Goal: Information Seeking & Learning: Understand process/instructions

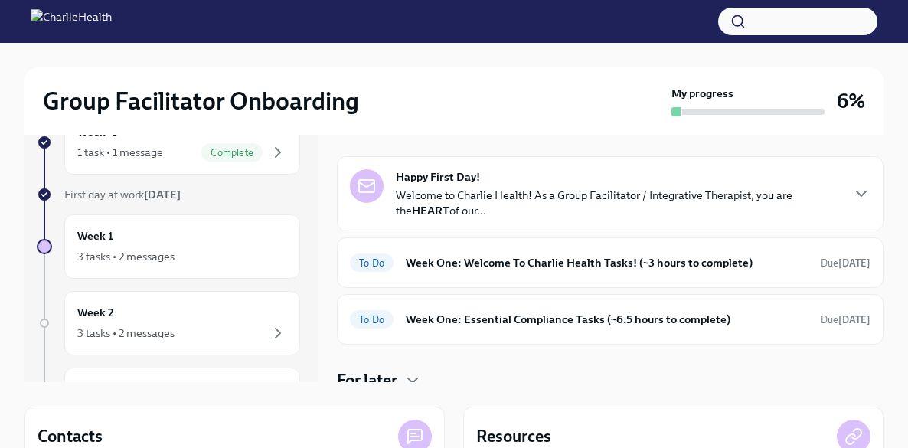
scroll to position [50, 0]
click at [452, 178] on strong "Happy First Day!" at bounding box center [438, 175] width 84 height 15
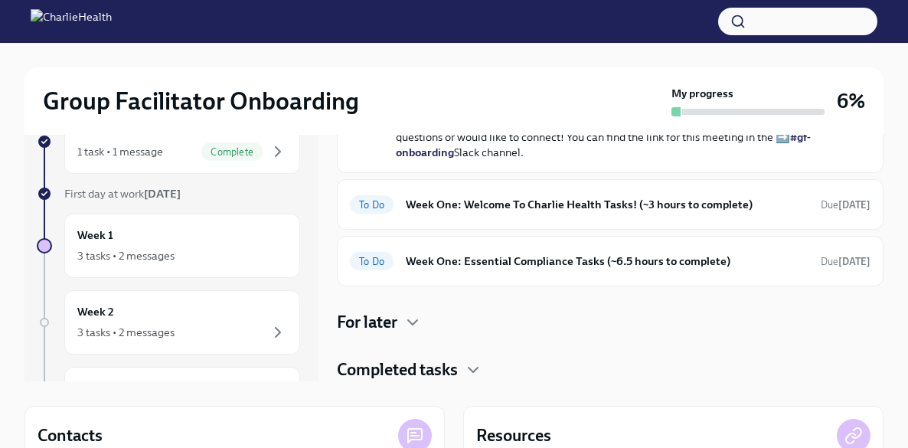
scroll to position [618, 0]
click at [468, 213] on h6 "Week One: Welcome To Charlie Health Tasks! (~3 hours to complete)" at bounding box center [607, 204] width 403 height 17
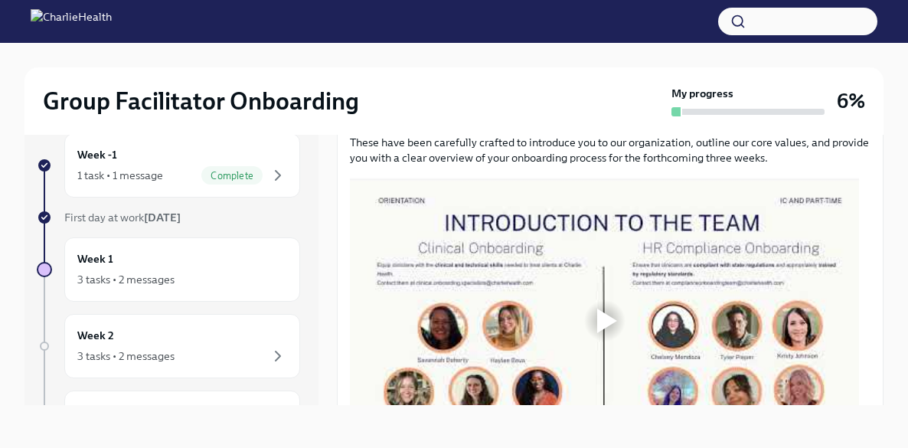
scroll to position [758, 0]
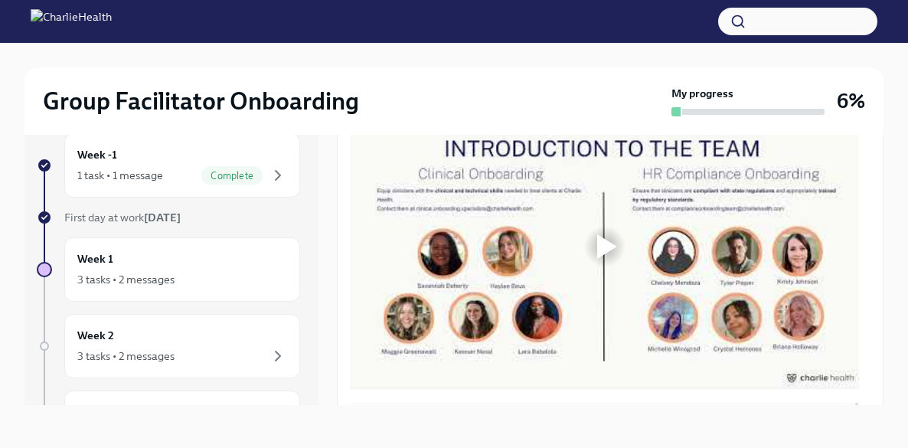
click at [608, 250] on div at bounding box center [607, 246] width 20 height 24
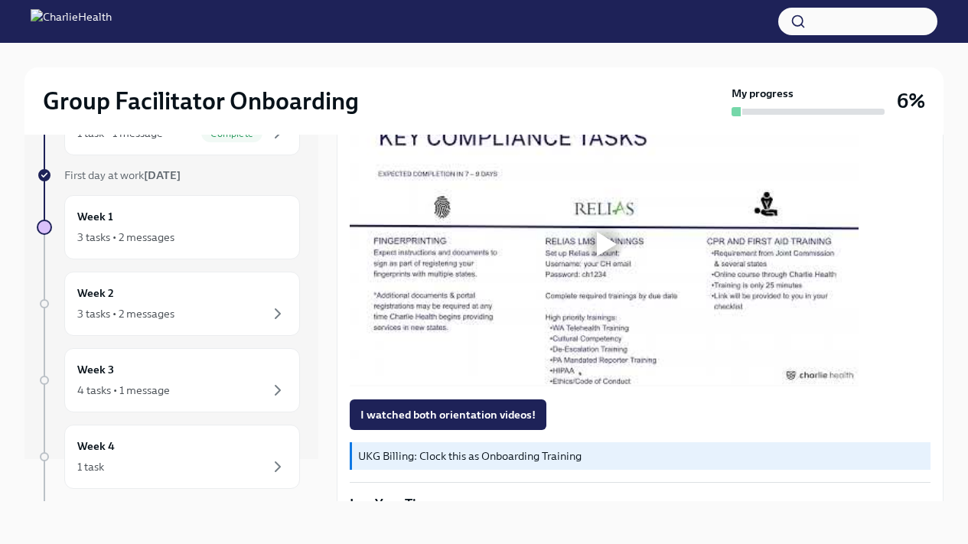
scroll to position [1080, 0]
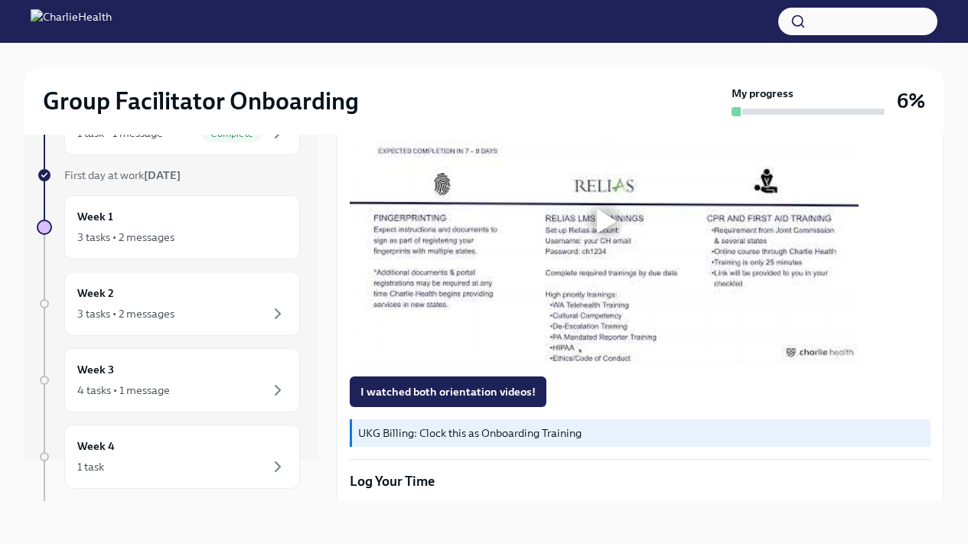
click at [609, 246] on div at bounding box center [604, 221] width 49 height 49
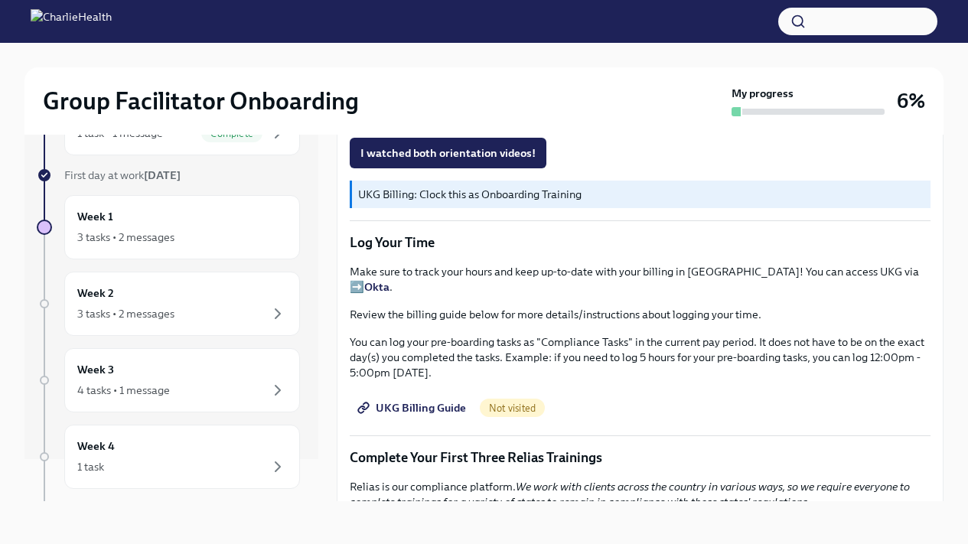
scroll to position [1338, 0]
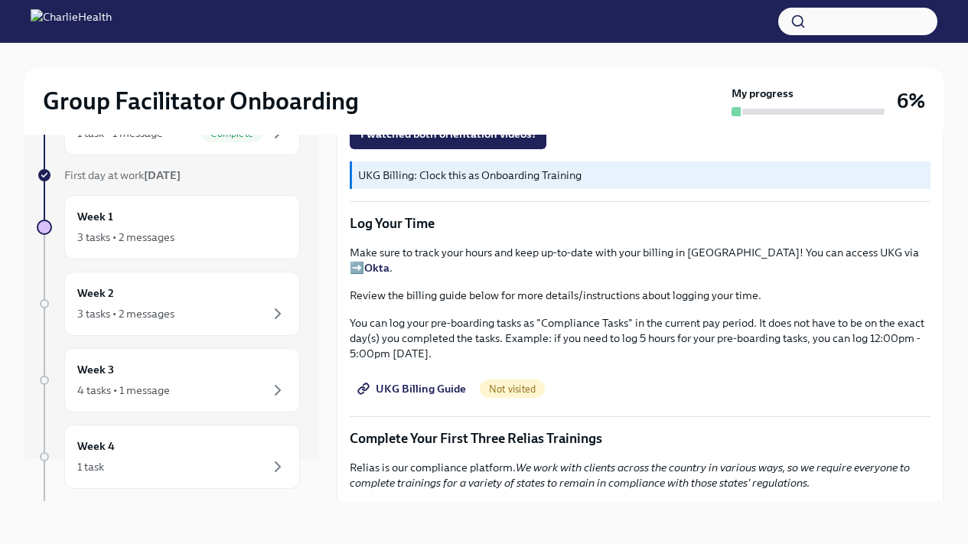
click at [447, 389] on span "UKG Billing Guide" at bounding box center [413, 388] width 106 height 15
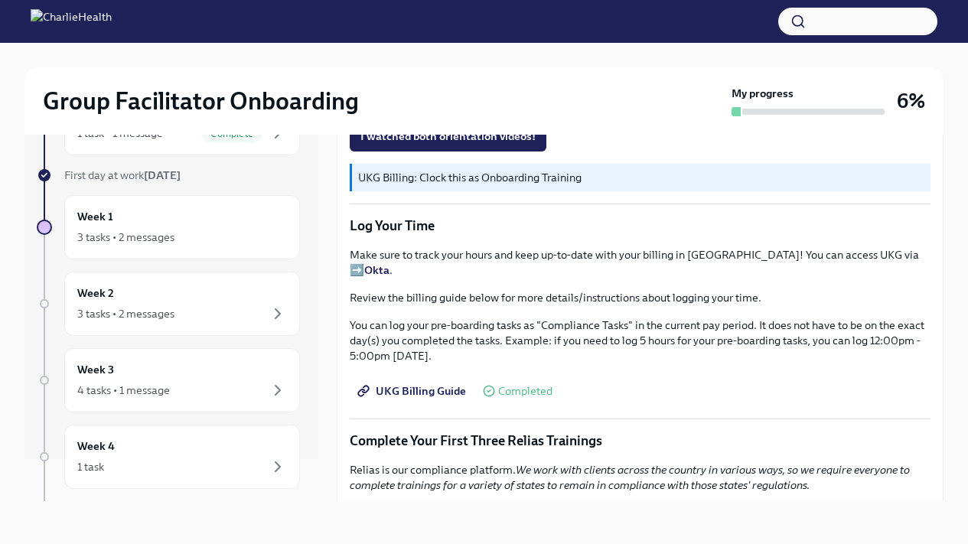
scroll to position [1249, 0]
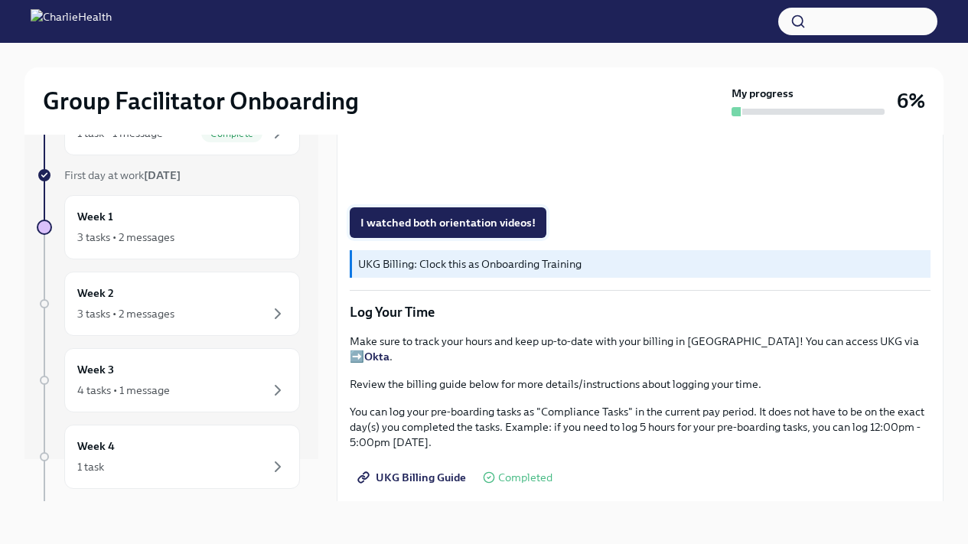
click at [461, 230] on span "I watched both orientation videos!" at bounding box center [447, 222] width 175 height 15
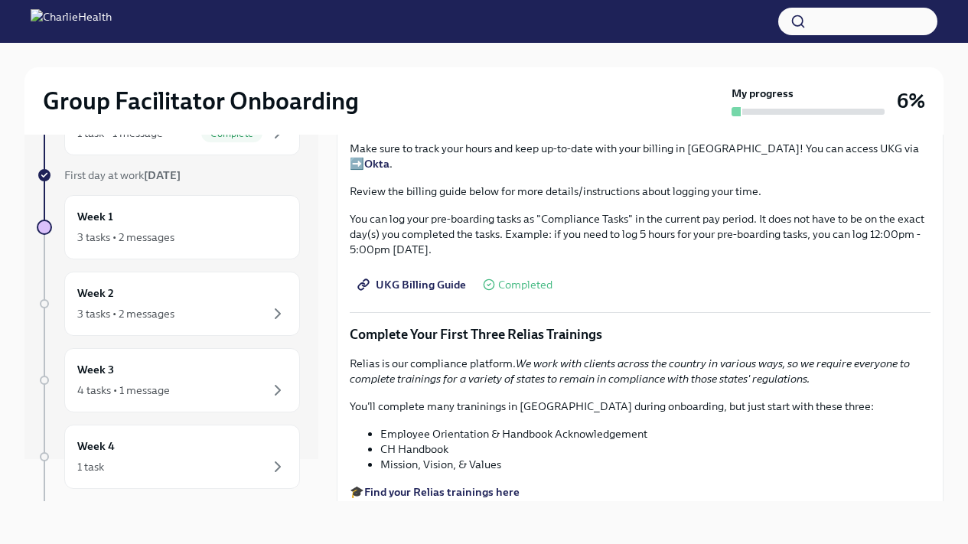
scroll to position [1430, 0]
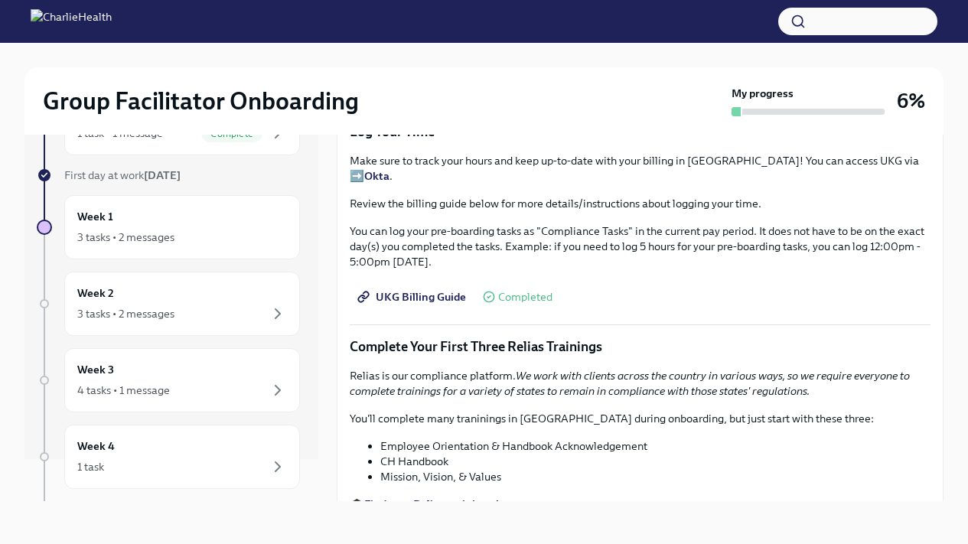
click at [390, 178] on strong "Okta" at bounding box center [376, 176] width 25 height 14
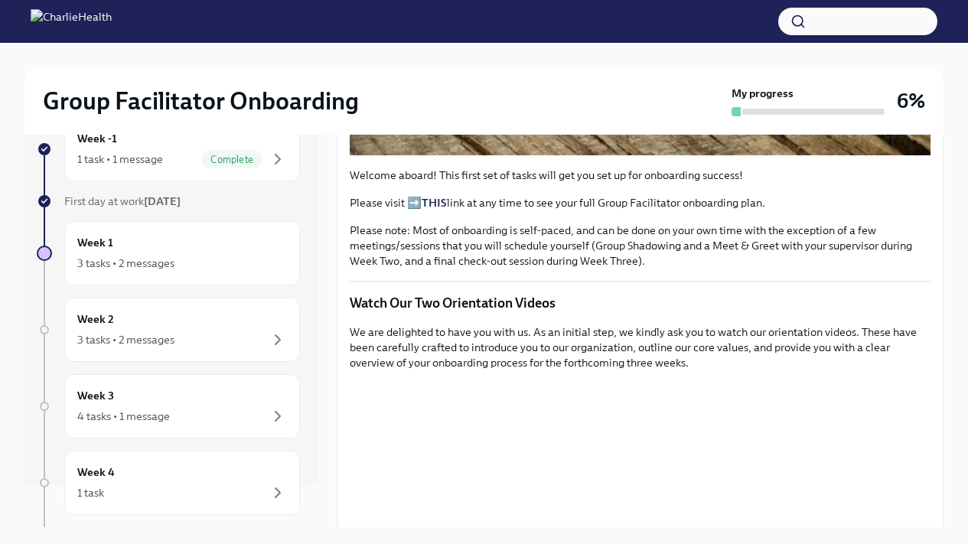
scroll to position [1006, 0]
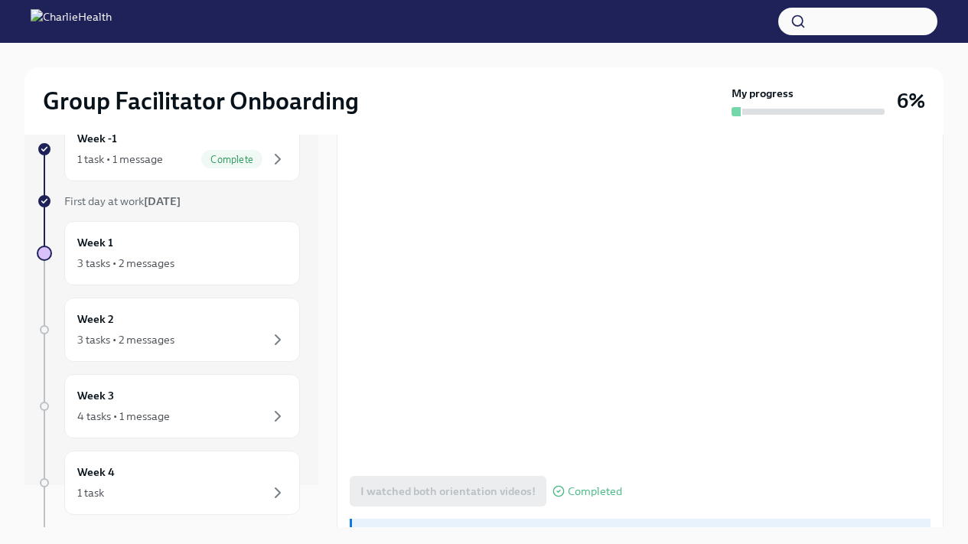
click at [905, 447] on div "Welcome aboard! This first set of tasks will get you set up for onboarding succ…" at bounding box center [640, 338] width 581 height 2069
click at [728, 447] on div "I watched both orientation videos! Completed" at bounding box center [640, 491] width 581 height 31
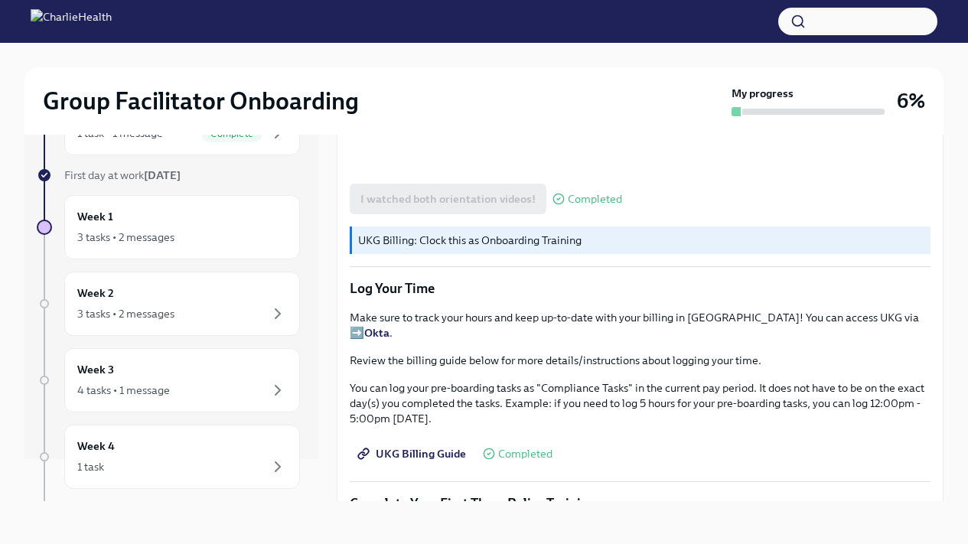
scroll to position [1295, 0]
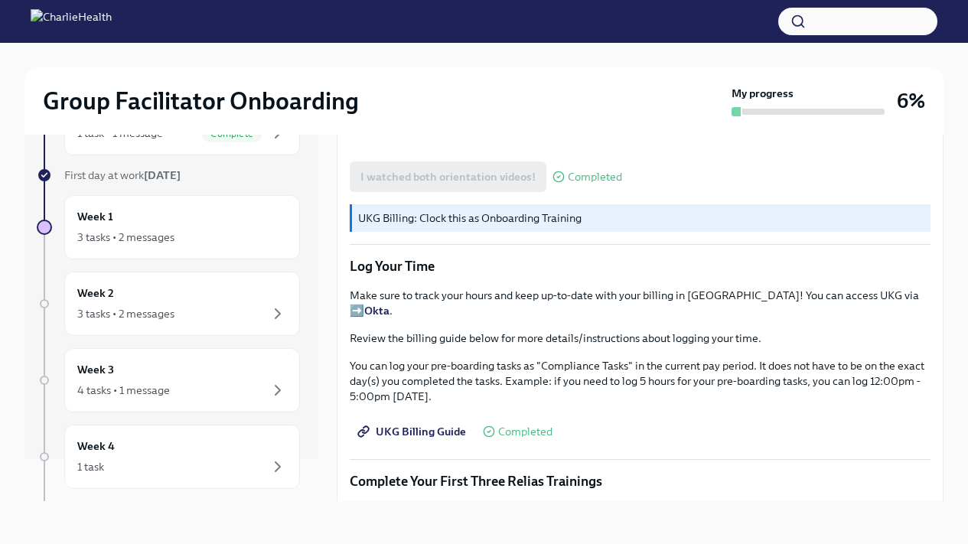
click at [390, 310] on strong "Okta" at bounding box center [376, 311] width 25 height 14
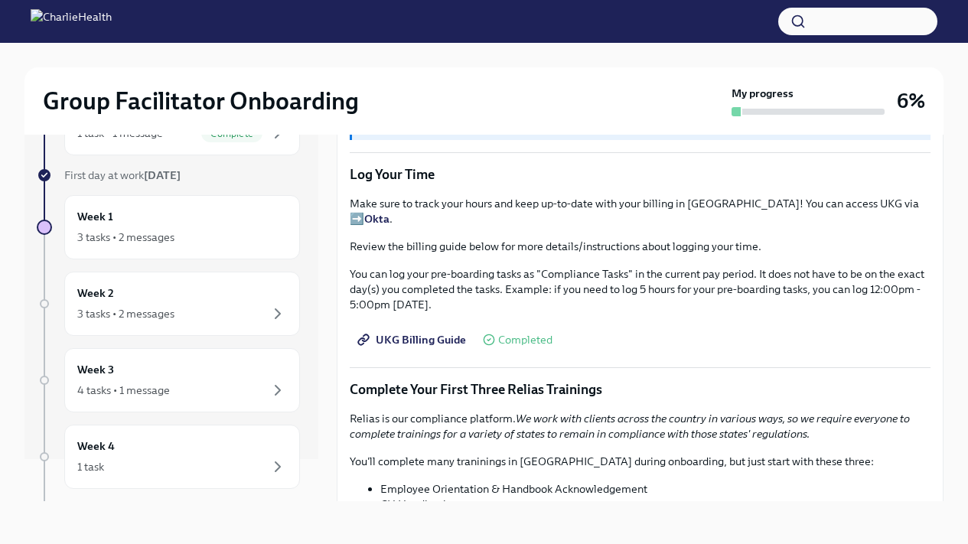
scroll to position [1572, 0]
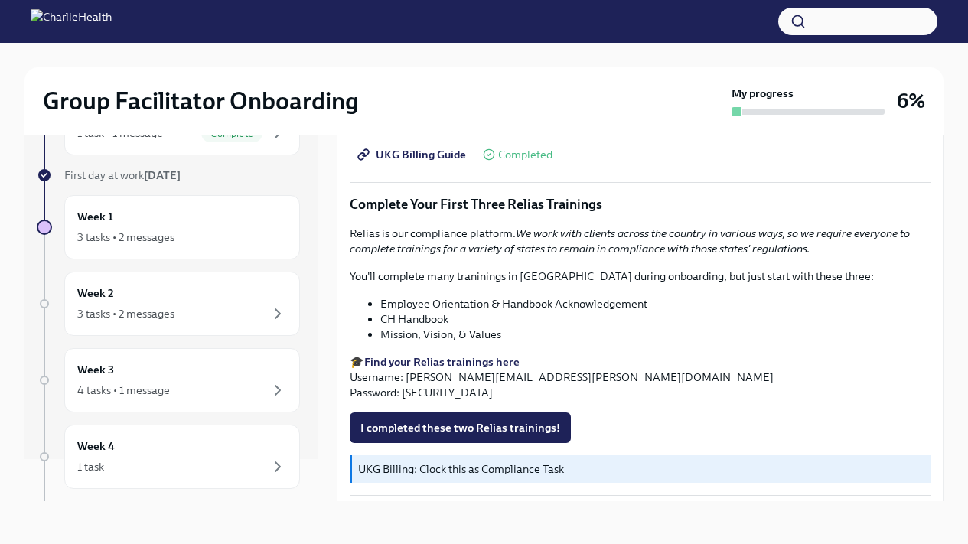
click at [447, 361] on strong "Find your Relias trainings here" at bounding box center [441, 362] width 155 height 14
drag, startPoint x: 407, startPoint y: 379, endPoint x: 567, endPoint y: 380, distance: 159.9
click at [567, 380] on p "🎓 Find your Relias trainings here Username: [PERSON_NAME][EMAIL_ADDRESS][PERSON…" at bounding box center [640, 377] width 581 height 46
copy p "[PERSON_NAME][EMAIL_ADDRESS][PERSON_NAME][DOMAIN_NAME]"
click at [417, 394] on p "🎓 Find your Relias trainings here Username: [PERSON_NAME][EMAIL_ADDRESS][PERSON…" at bounding box center [640, 377] width 581 height 46
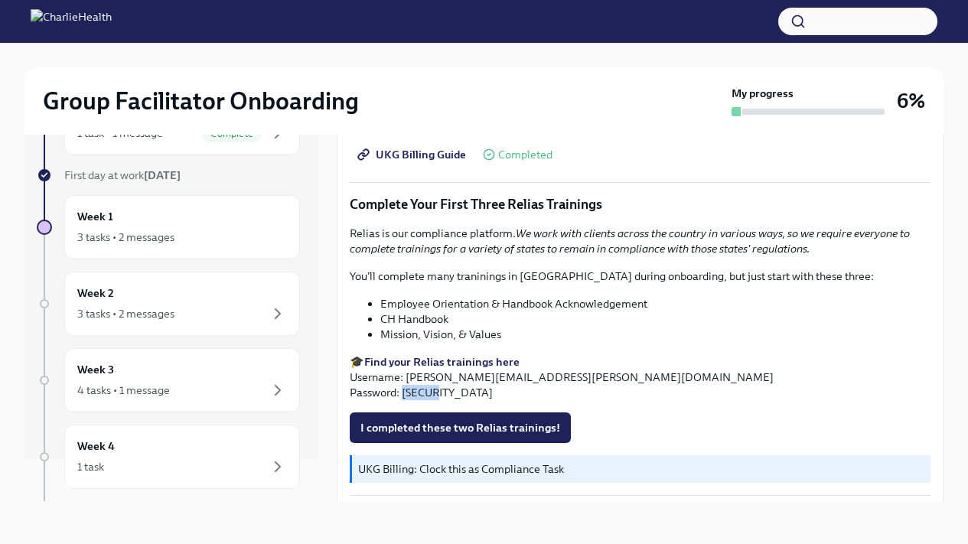
click at [417, 394] on p "🎓 Find your Relias trainings here Username: [PERSON_NAME][EMAIL_ADDRESS][PERSON…" at bounding box center [640, 377] width 581 height 46
copy p "ch1234"
drag, startPoint x: 407, startPoint y: 377, endPoint x: 565, endPoint y: 377, distance: 157.6
click at [565, 377] on p "🎓 Find your Relias trainings here Username: [PERSON_NAME][EMAIL_ADDRESS][PERSON…" at bounding box center [640, 377] width 581 height 46
copy p "[PERSON_NAME][EMAIL_ADDRESS][PERSON_NAME][DOMAIN_NAME]"
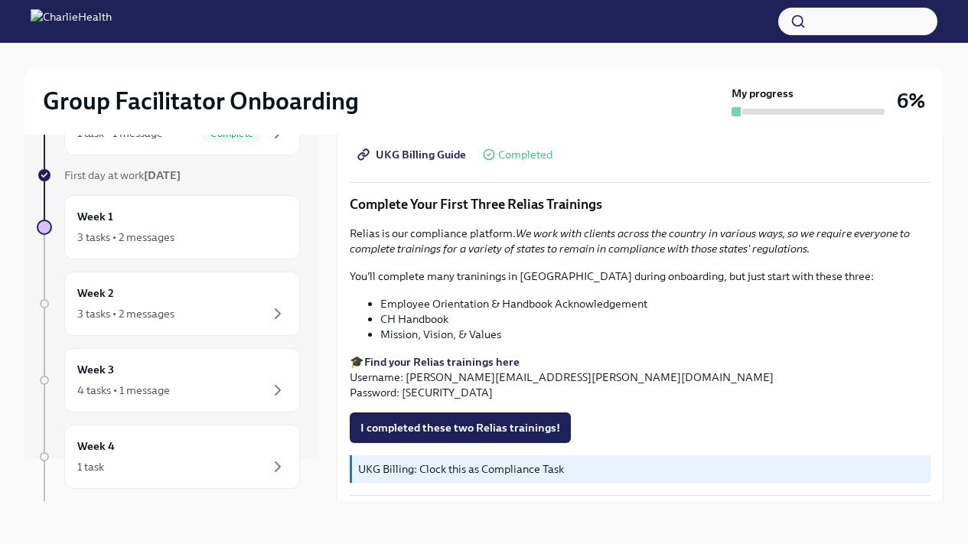
click at [422, 390] on p "🎓 Find your Relias trainings here Username: [PERSON_NAME][EMAIL_ADDRESS][PERSON…" at bounding box center [640, 377] width 581 height 46
copy p "ch1234"
click at [457, 363] on strong "Find your Relias trainings here" at bounding box center [441, 362] width 155 height 14
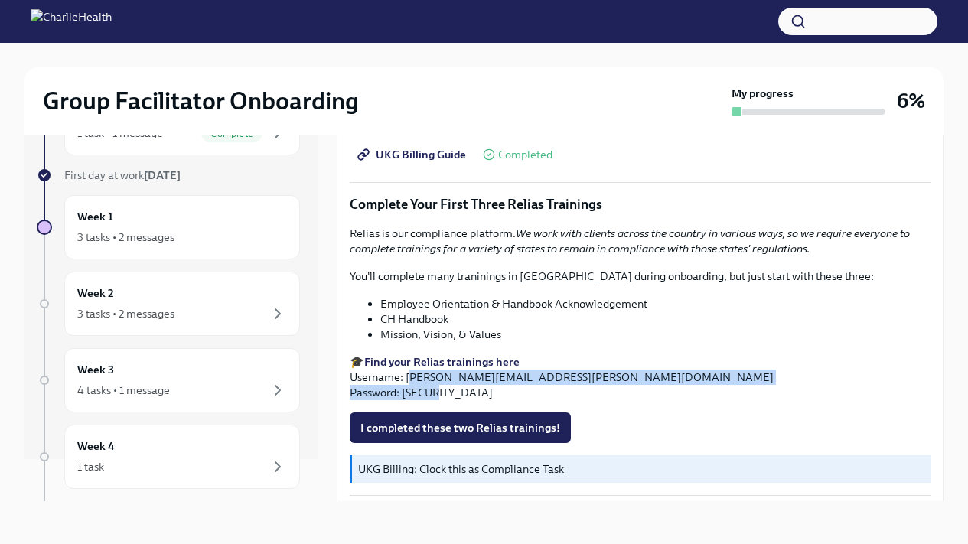
drag, startPoint x: 417, startPoint y: 378, endPoint x: 503, endPoint y: 386, distance: 86.1
click at [503, 386] on p "🎓 Find your Relias trainings here Username: [PERSON_NAME][EMAIL_ADDRESS][PERSON…" at bounding box center [640, 377] width 581 height 46
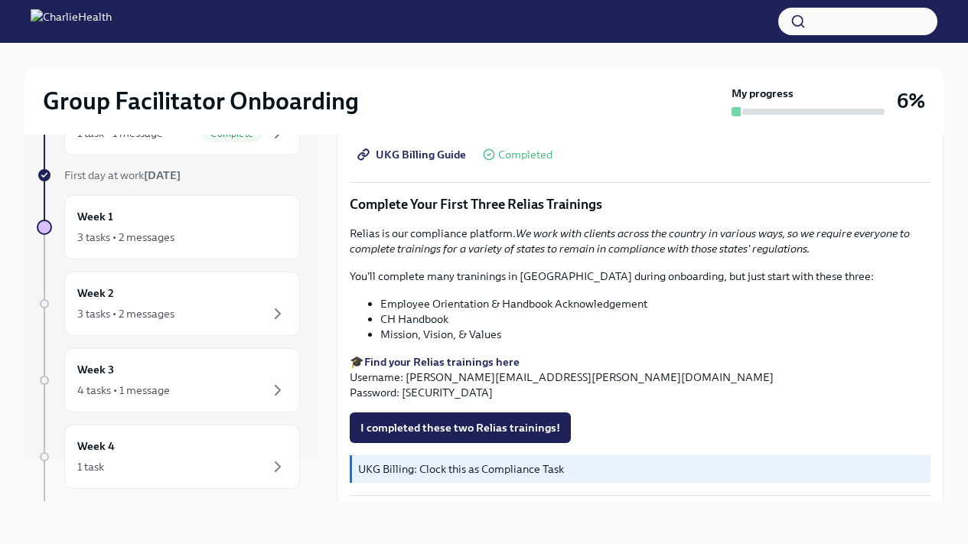
drag, startPoint x: 570, startPoint y: 380, endPoint x: 406, endPoint y: 377, distance: 163.8
click at [406, 377] on p "🎓 Find your Relias trainings here Username: [PERSON_NAME][EMAIL_ADDRESS][PERSON…" at bounding box center [640, 377] width 581 height 46
copy p "[PERSON_NAME][EMAIL_ADDRESS][PERSON_NAME][DOMAIN_NAME]"
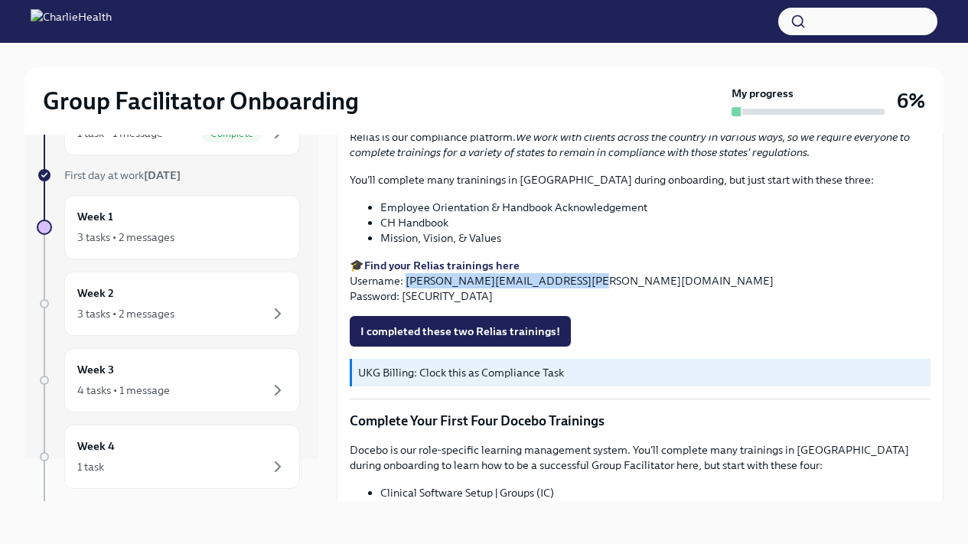
scroll to position [1586, 0]
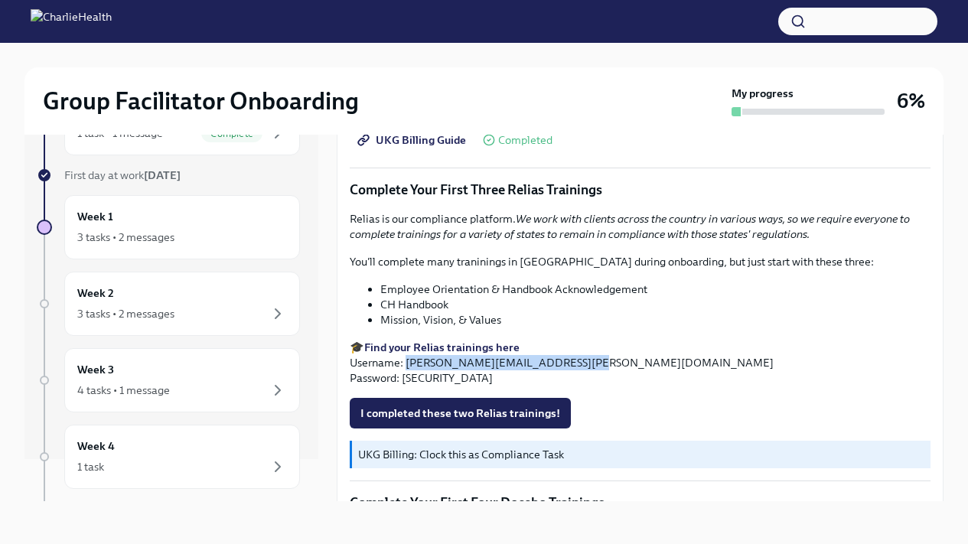
click at [459, 348] on strong "Find your Relias trainings here" at bounding box center [441, 348] width 155 height 14
click at [415, 385] on p "🎓 Find your Relias trainings here Username: [PERSON_NAME][EMAIL_ADDRESS][PERSON…" at bounding box center [640, 363] width 581 height 46
click at [416, 382] on p "🎓 Find your Relias trainings here Username: [PERSON_NAME][EMAIL_ADDRESS][PERSON…" at bounding box center [640, 363] width 581 height 46
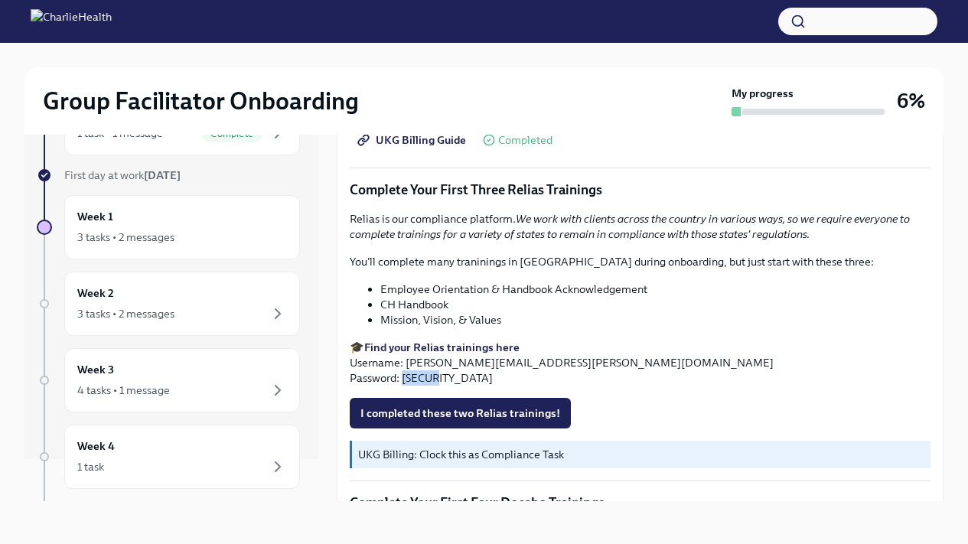
copy p "ch1234"
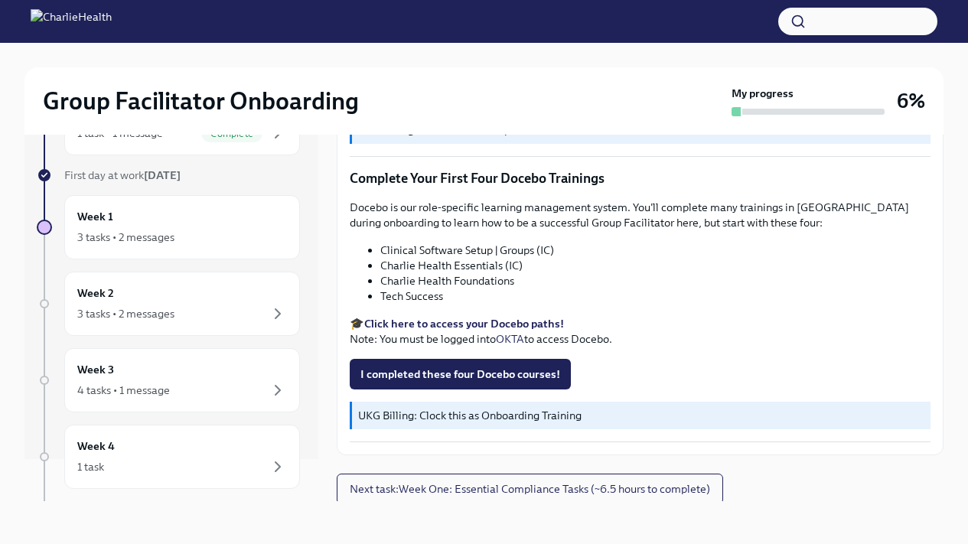
scroll to position [1915, 0]
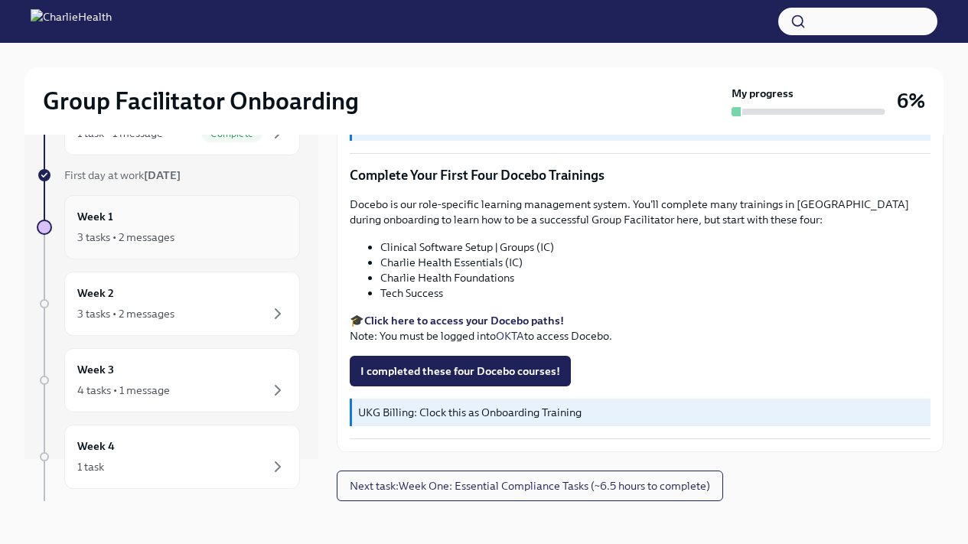
click at [126, 236] on div "3 tasks • 2 messages" at bounding box center [125, 237] width 97 height 15
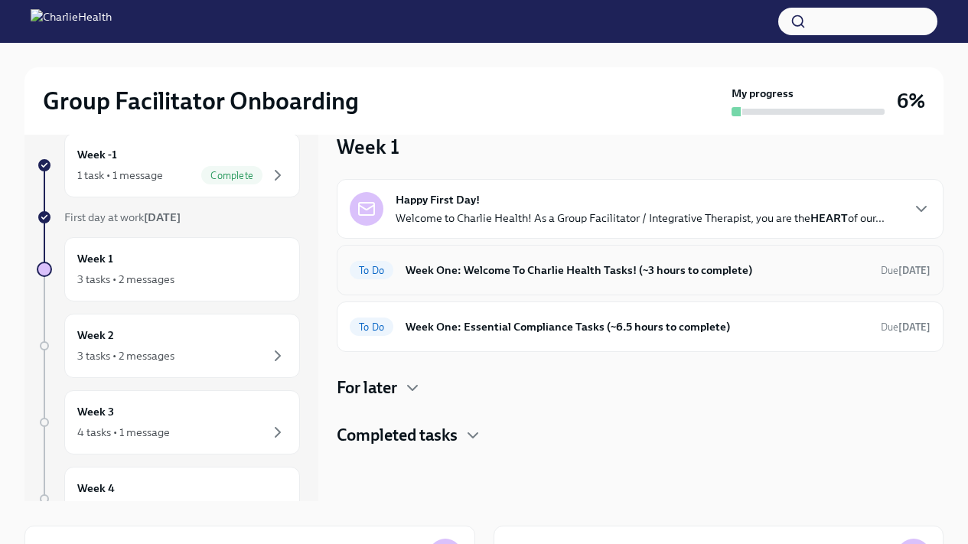
click at [630, 276] on h6 "Week One: Welcome To Charlie Health Tasks! (~3 hours to complete)" at bounding box center [637, 270] width 463 height 17
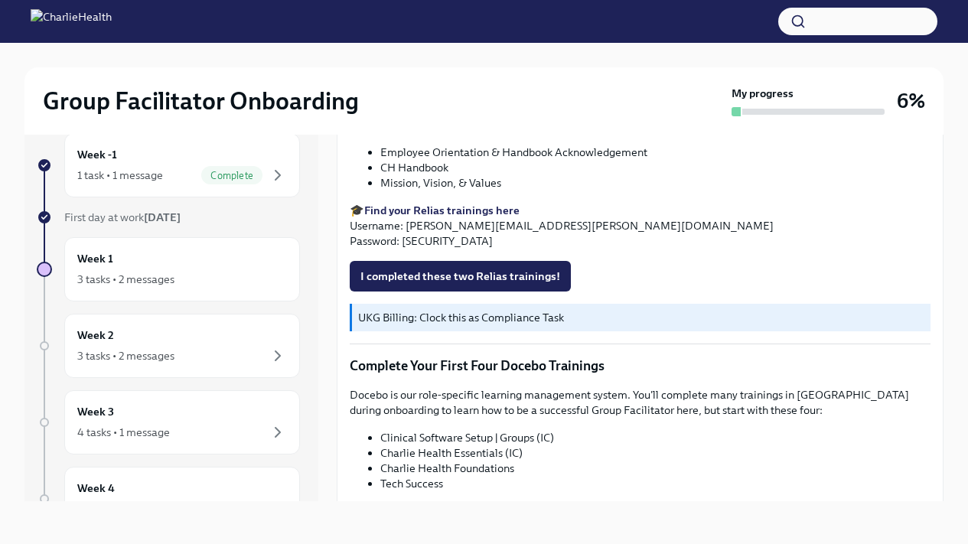
scroll to position [1984, 0]
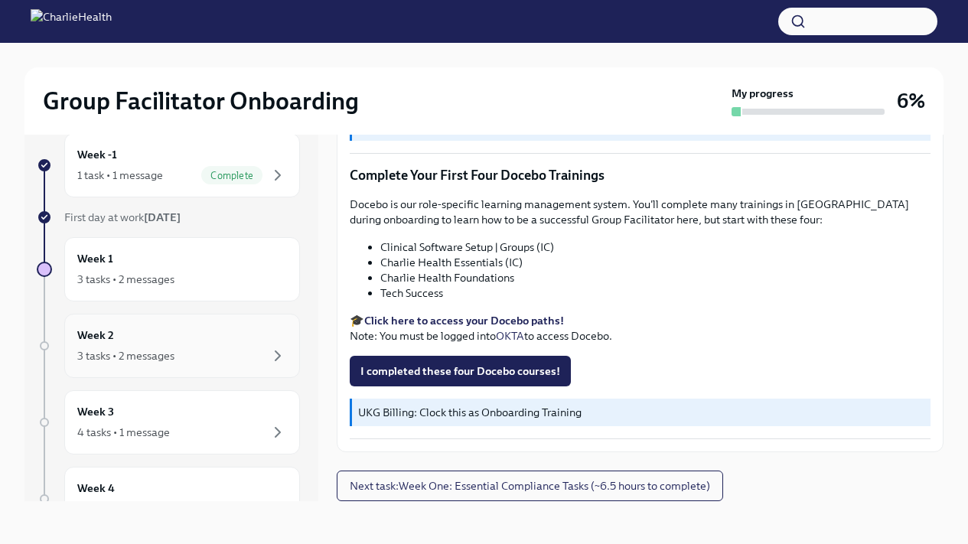
click at [164, 340] on div "Week 2 3 tasks • 2 messages" at bounding box center [182, 346] width 210 height 38
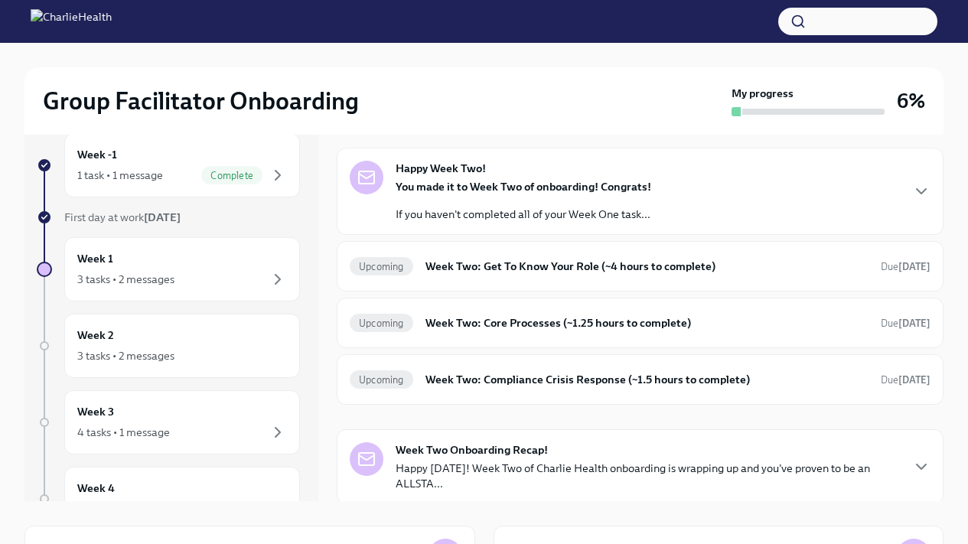
scroll to position [34, 0]
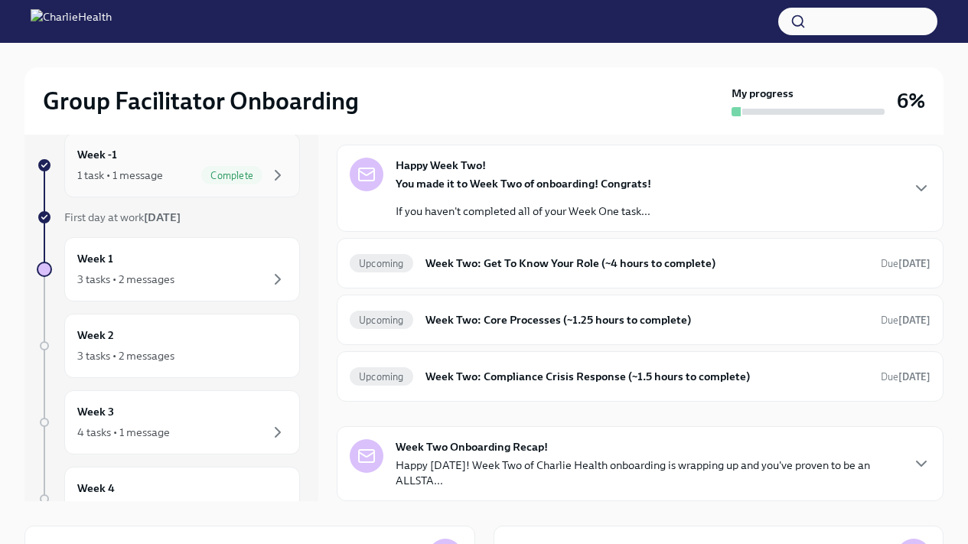
click at [145, 178] on div "1 task • 1 message" at bounding box center [120, 175] width 86 height 15
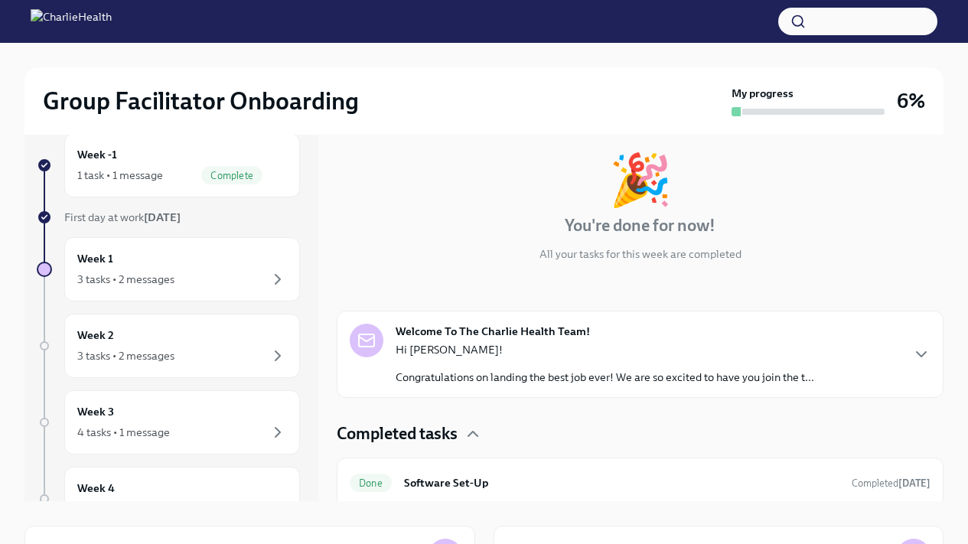
scroll to position [56, 0]
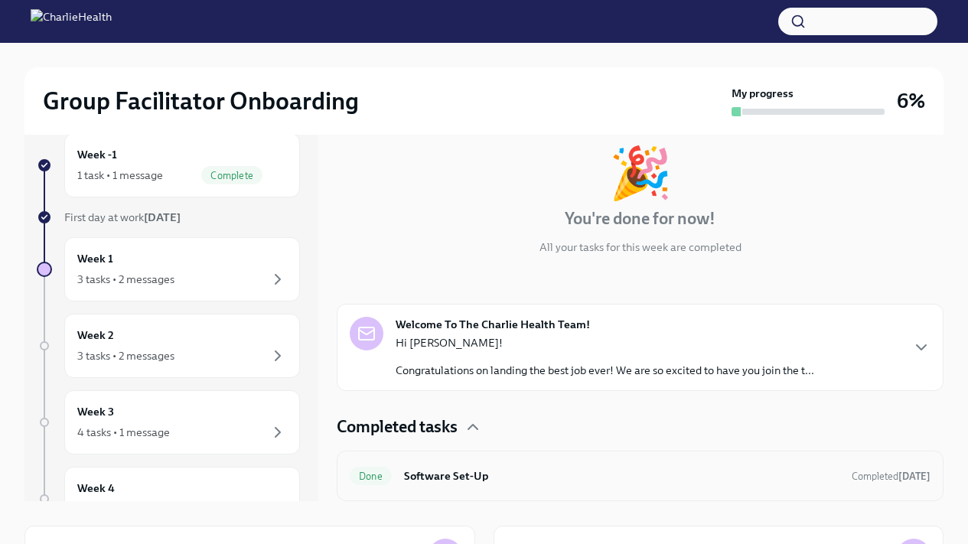
click at [484, 447] on h6 "Software Set-Up" at bounding box center [621, 476] width 435 height 17
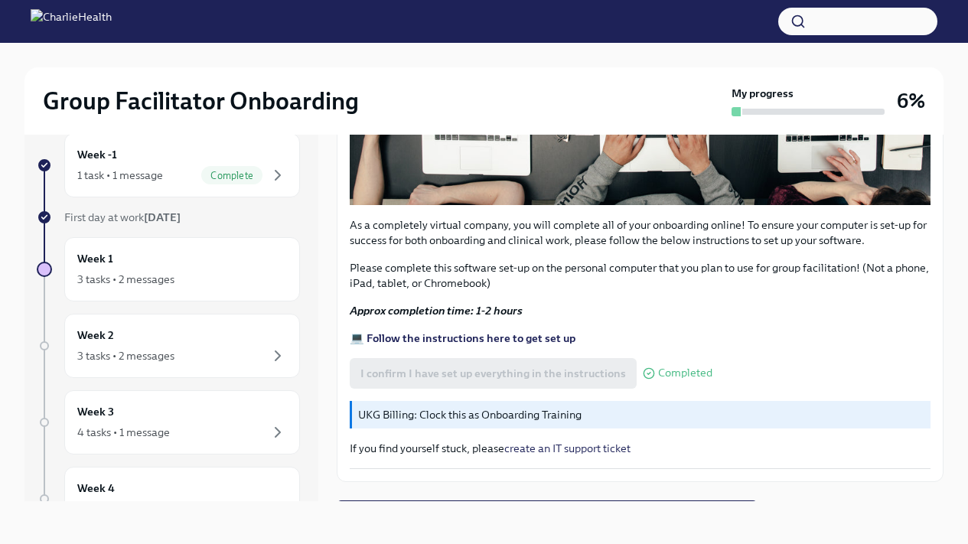
scroll to position [472, 0]
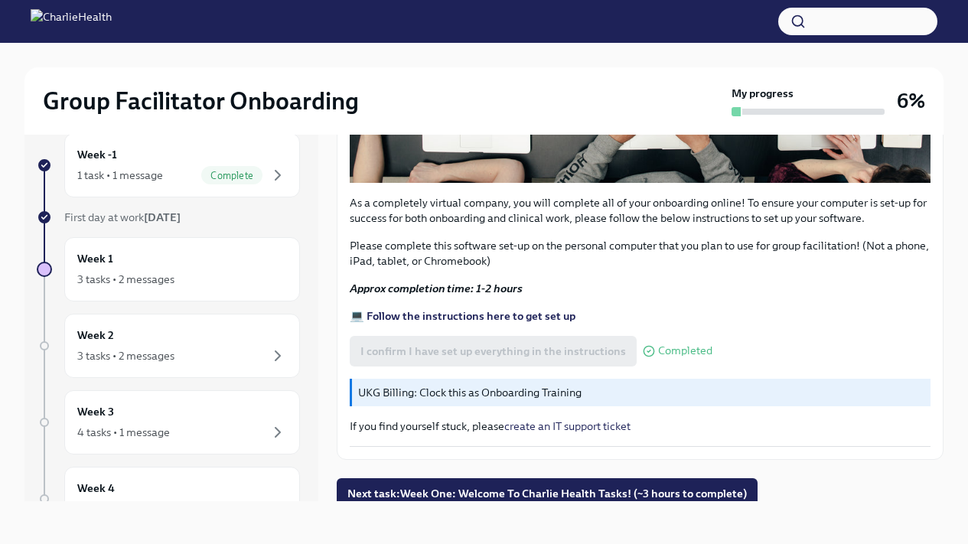
click at [478, 309] on strong "💻 Follow the instructions here to get set up" at bounding box center [463, 316] width 226 height 14
